Goal: Find specific page/section: Find specific page/section

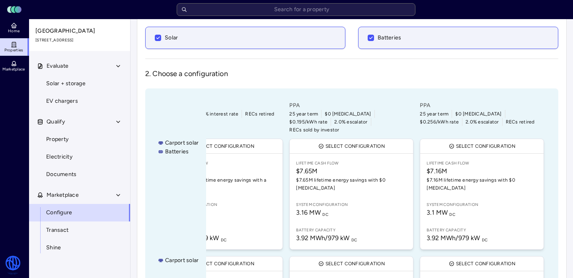
scroll to position [371, 0]
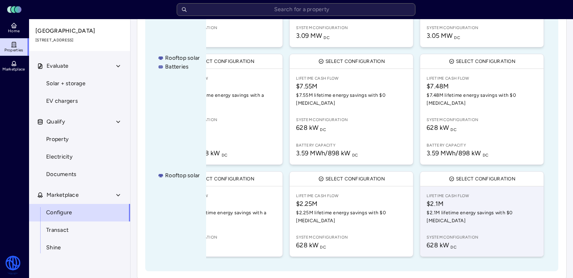
click at [429, 215] on link "Lifetime Cash Flow $2.1M $2.1M lifetime energy savings with $0 [MEDICAL_DATA] S…" at bounding box center [481, 221] width 123 height 70
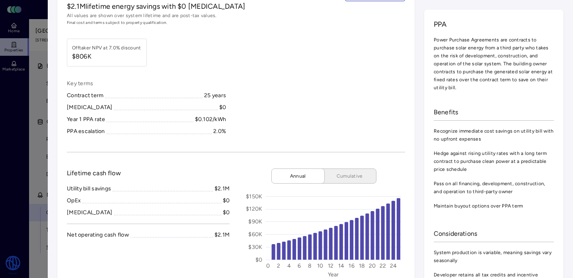
scroll to position [42, 0]
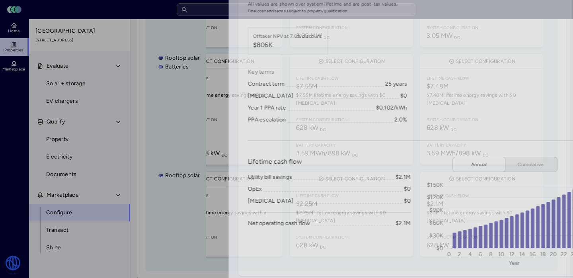
click at [13, 88] on div at bounding box center [286, 139] width 573 height 278
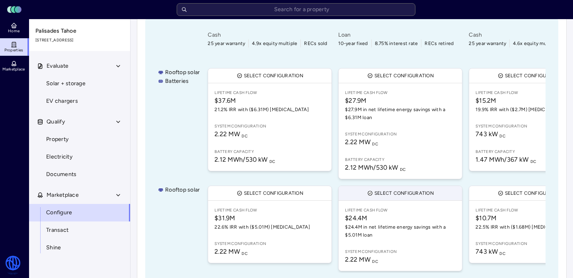
scroll to position [110, 0]
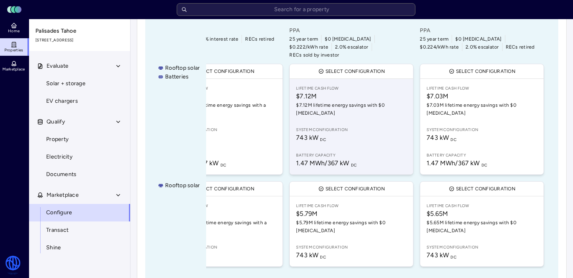
scroll to position [162, 0]
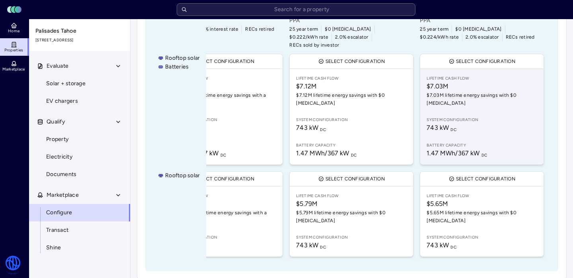
click at [469, 117] on span "System configuration" at bounding box center [482, 120] width 111 height 6
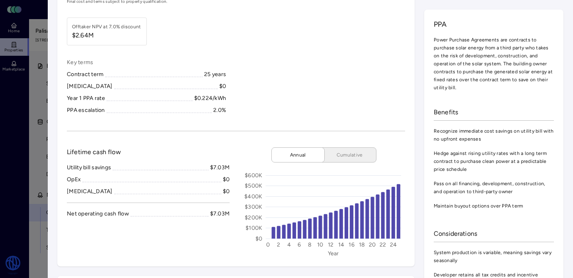
scroll to position [124, 0]
